Goal: Find specific page/section: Find specific page/section

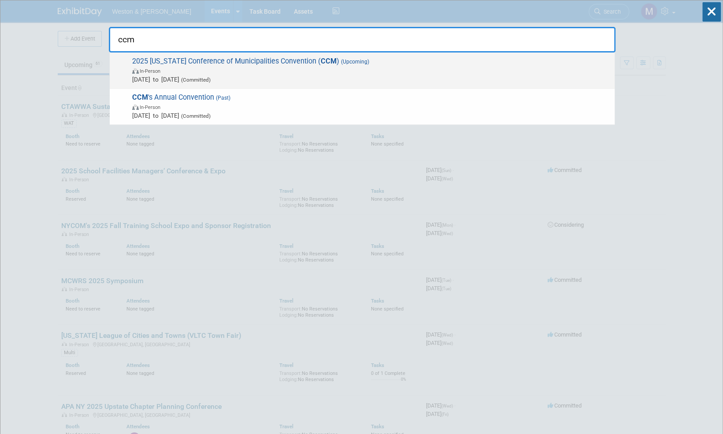
type input "ccm"
click at [308, 63] on span "2025 [US_STATE] Conference of Municipalities Convention ( CCM ) (Upcoming) In-P…" at bounding box center [370, 70] width 481 height 27
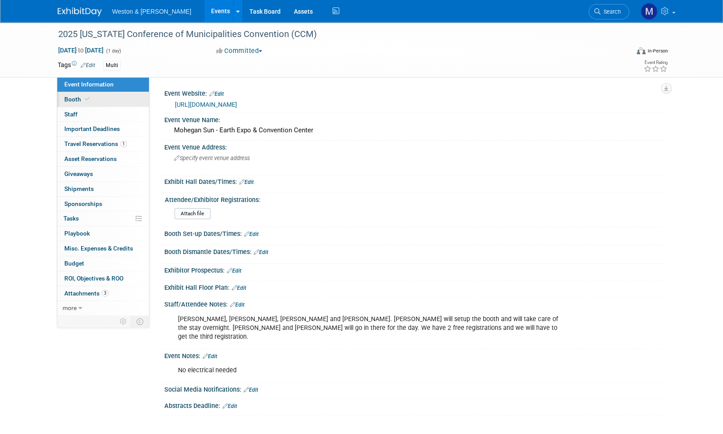
click at [71, 98] on span "Booth" at bounding box center [77, 99] width 27 height 7
